Goal: Information Seeking & Learning: Learn about a topic

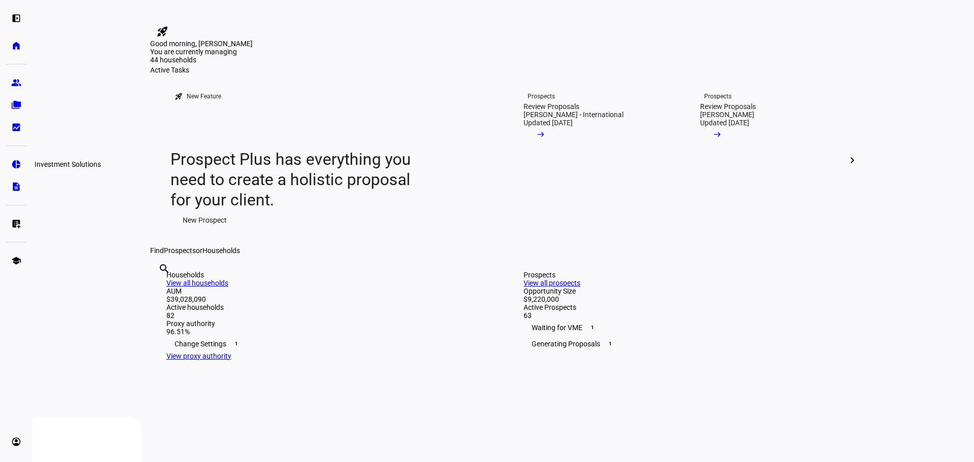
click at [15, 171] on link "pie_chart Investment Solutions" at bounding box center [16, 164] width 20 height 20
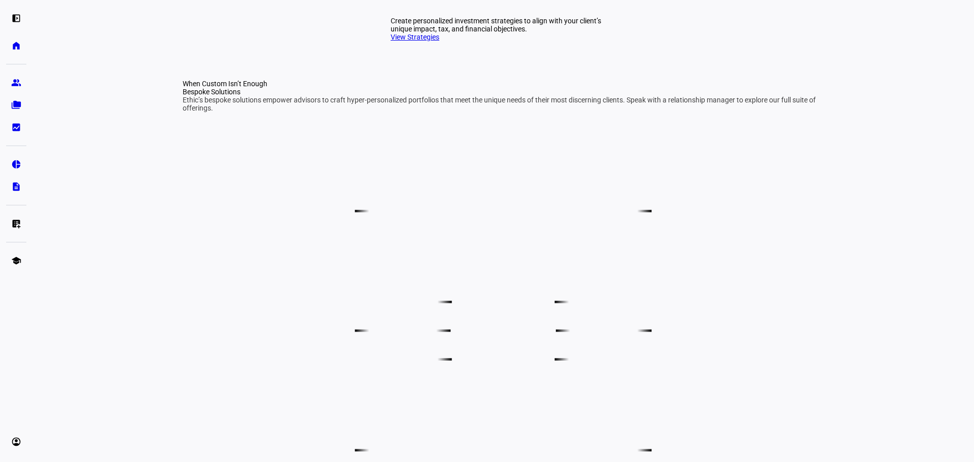
scroll to position [507, 0]
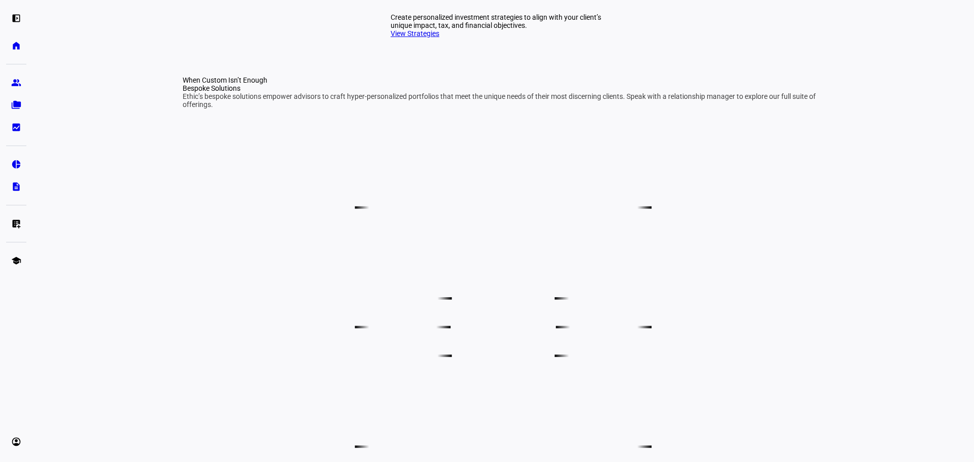
click at [421, 38] on link "View Strategies" at bounding box center [415, 33] width 49 height 8
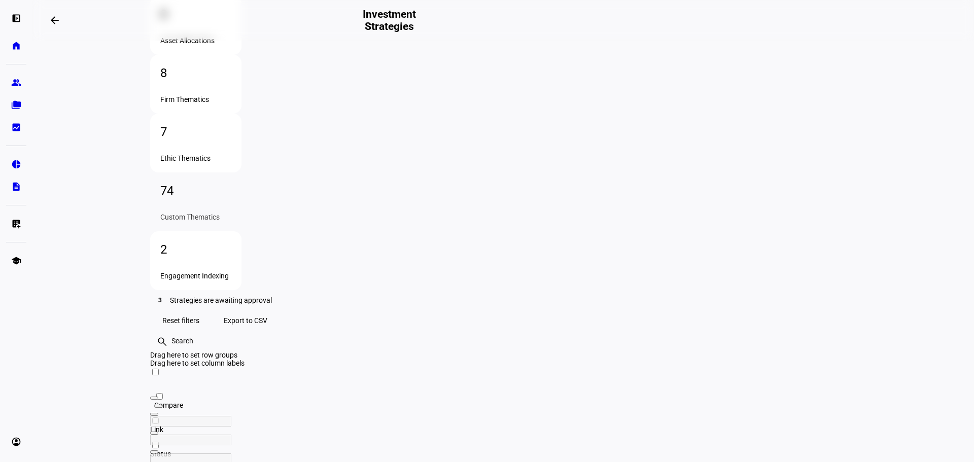
scroll to position [152, 0]
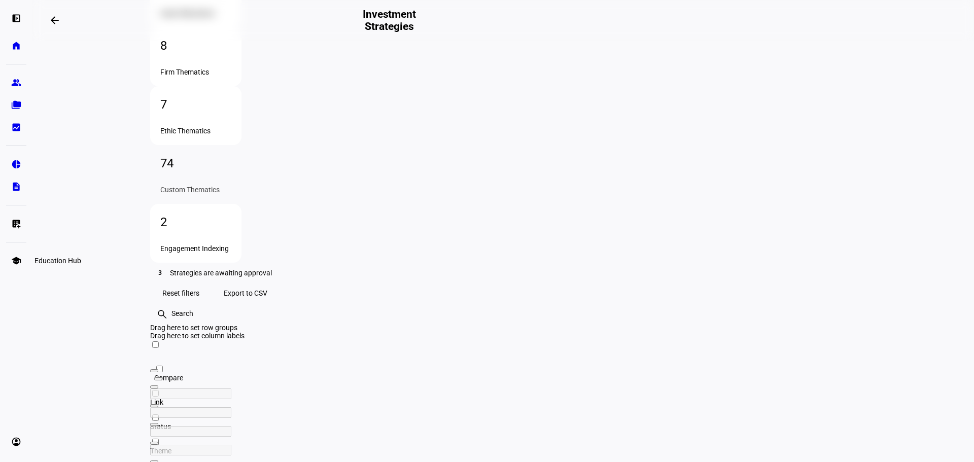
click at [13, 263] on eth-mat-symbol "school" at bounding box center [16, 261] width 10 height 10
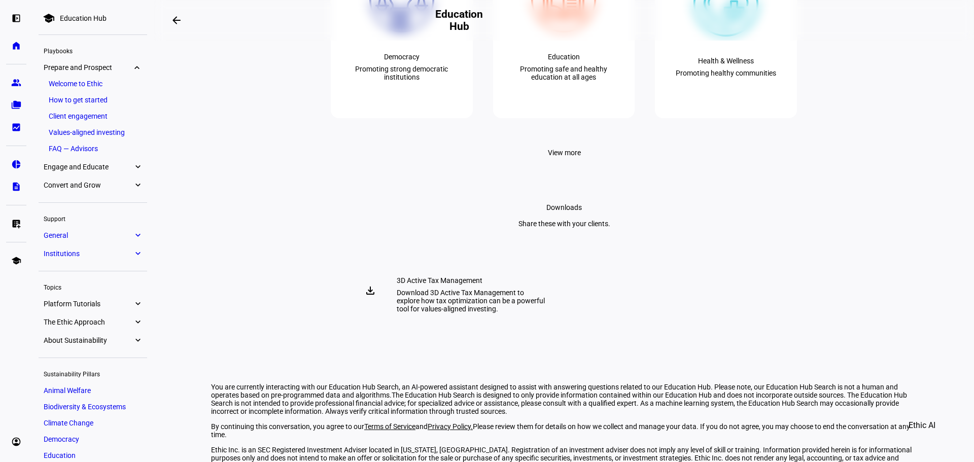
scroll to position [2436, 0]
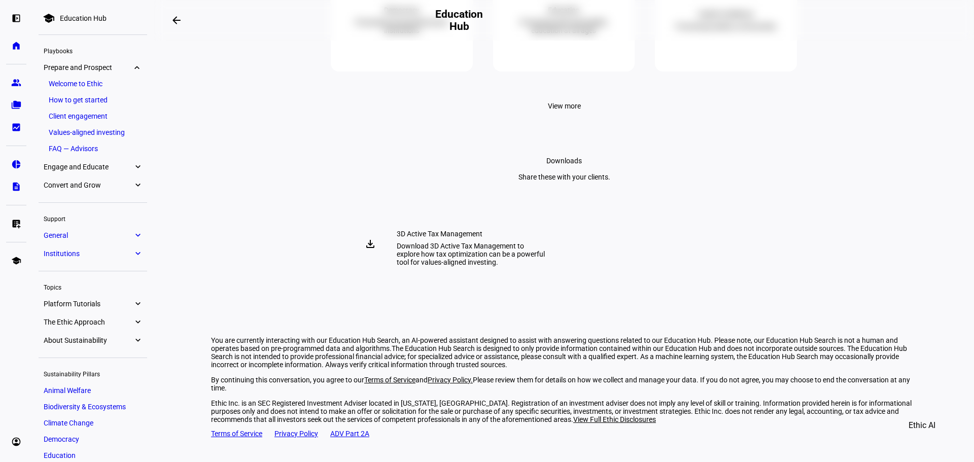
click at [564, 116] on span "View more" at bounding box center [564, 106] width 33 height 20
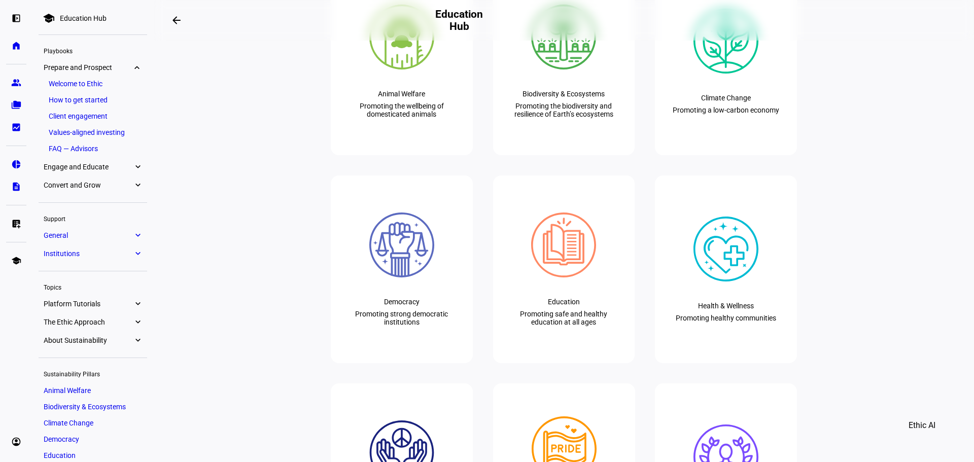
scroll to position [2030, 0]
